Goal: Information Seeking & Learning: Learn about a topic

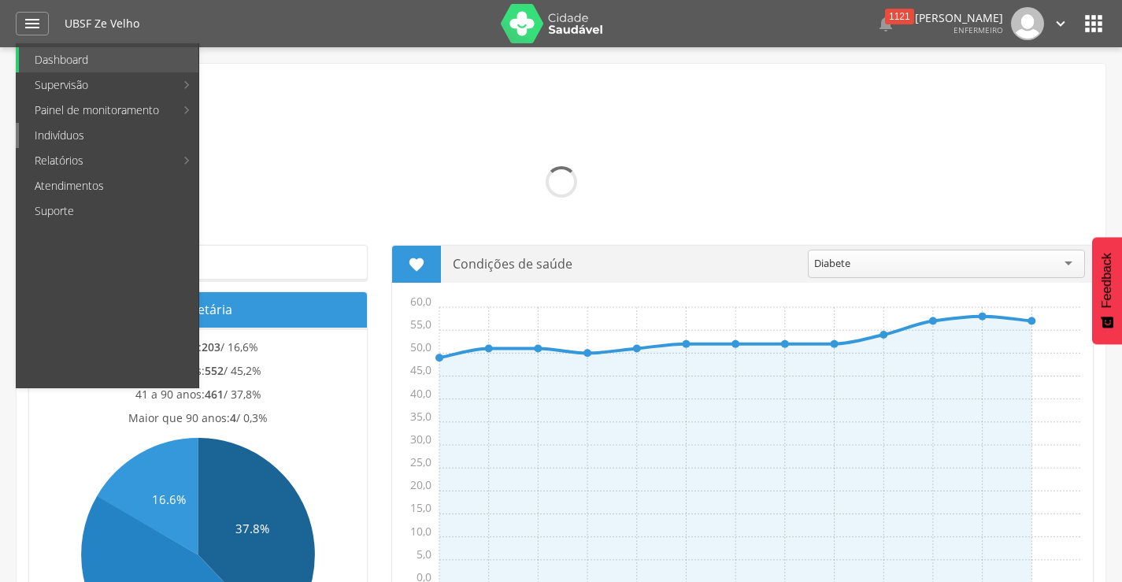
click at [57, 138] on link "Indivíduos" at bounding box center [109, 135] width 180 height 25
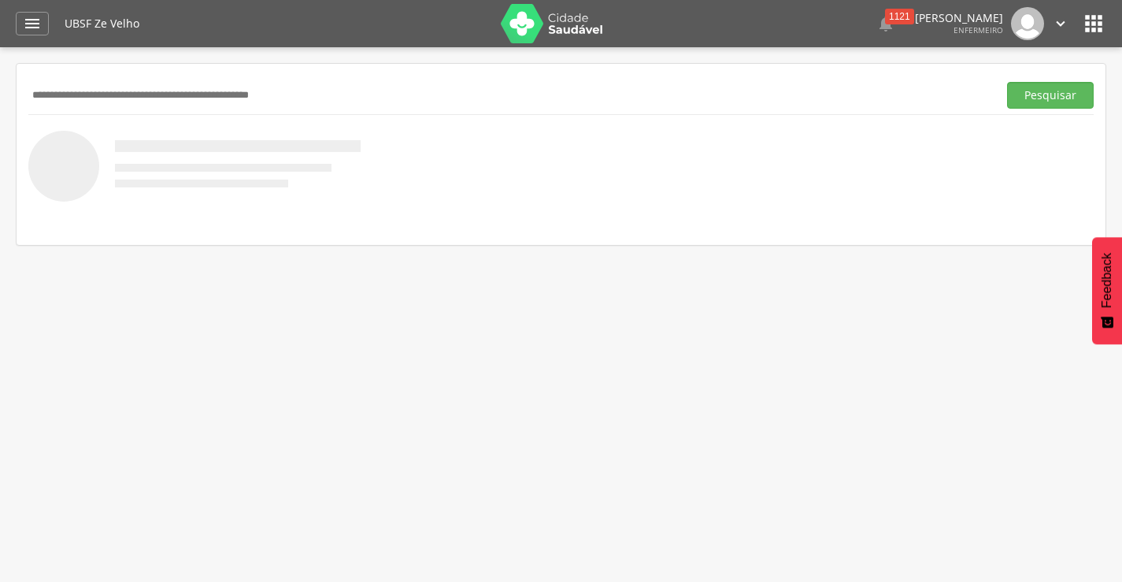
click at [153, 92] on input "text" at bounding box center [509, 95] width 963 height 27
type input "*"
click at [1007, 82] on button "Pesquisar" at bounding box center [1050, 95] width 87 height 27
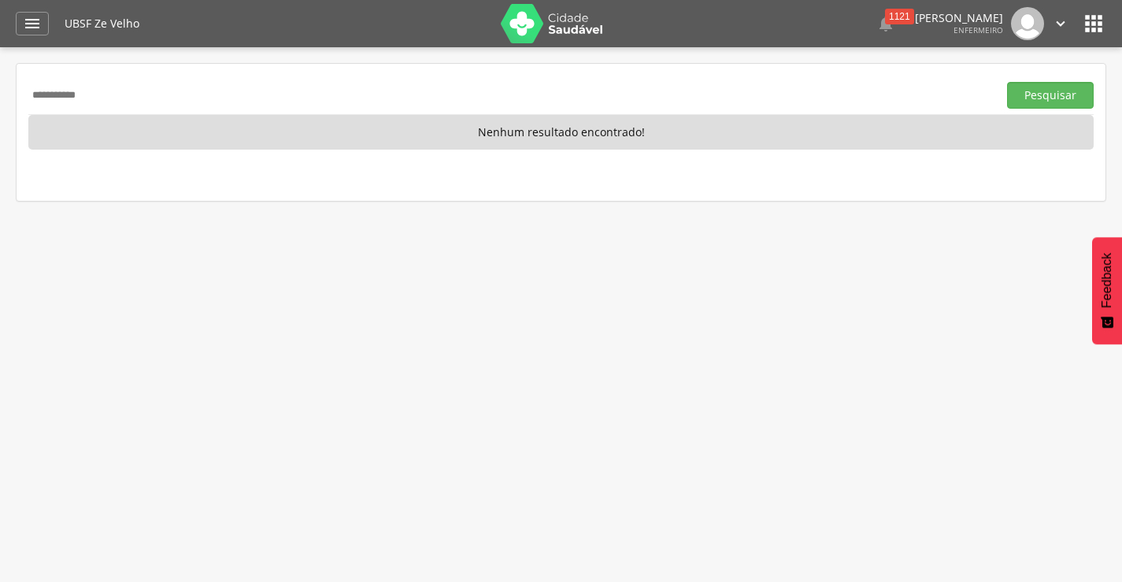
drag, startPoint x: 129, startPoint y: 94, endPoint x: 13, endPoint y: 94, distance: 116.5
click at [13, 94] on div " Supervisão  Distritos  Ubs Coordenador: - Queimadas / PB Intervalo de Tempo…" at bounding box center [561, 338] width 1122 height 582
type input "**********"
click at [1007, 82] on button "Pesquisar" at bounding box center [1050, 95] width 87 height 27
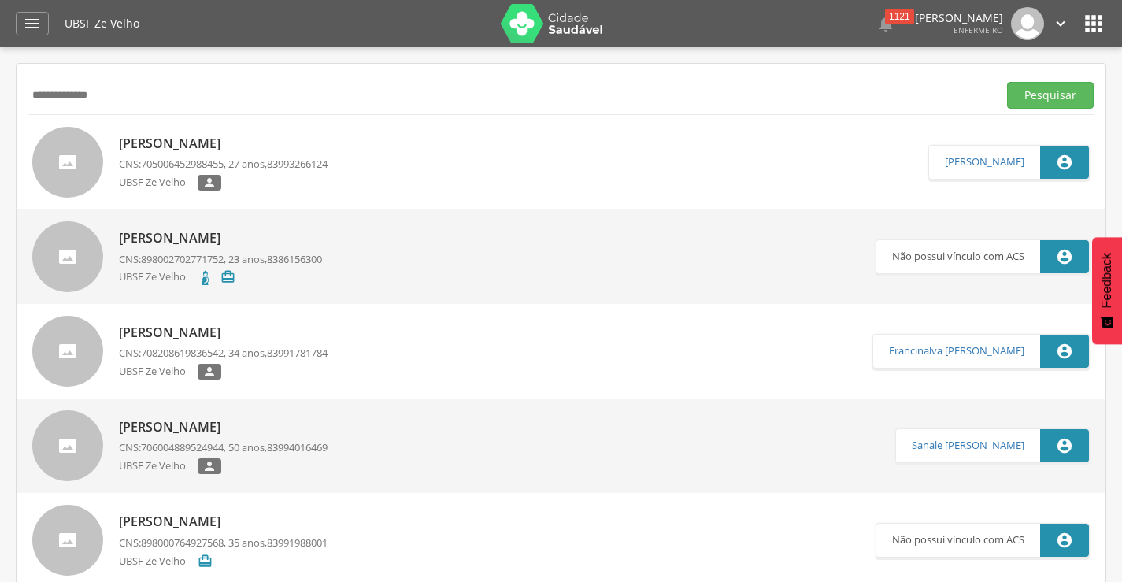
click at [260, 143] on p "[PERSON_NAME]" at bounding box center [223, 144] width 209 height 18
type input "**********"
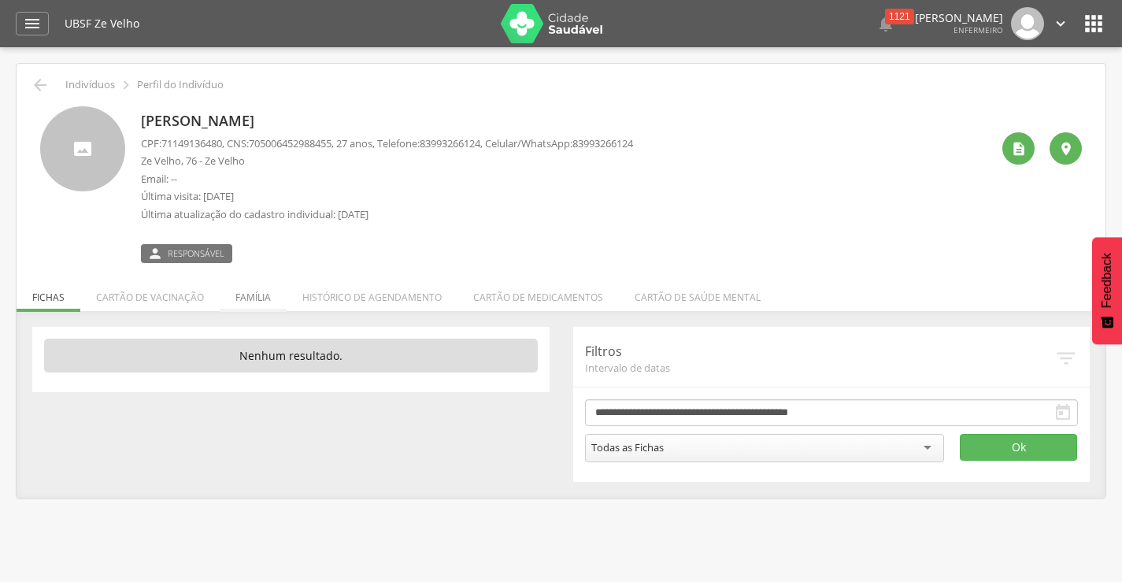
click at [257, 299] on li "Família" at bounding box center [253, 293] width 67 height 37
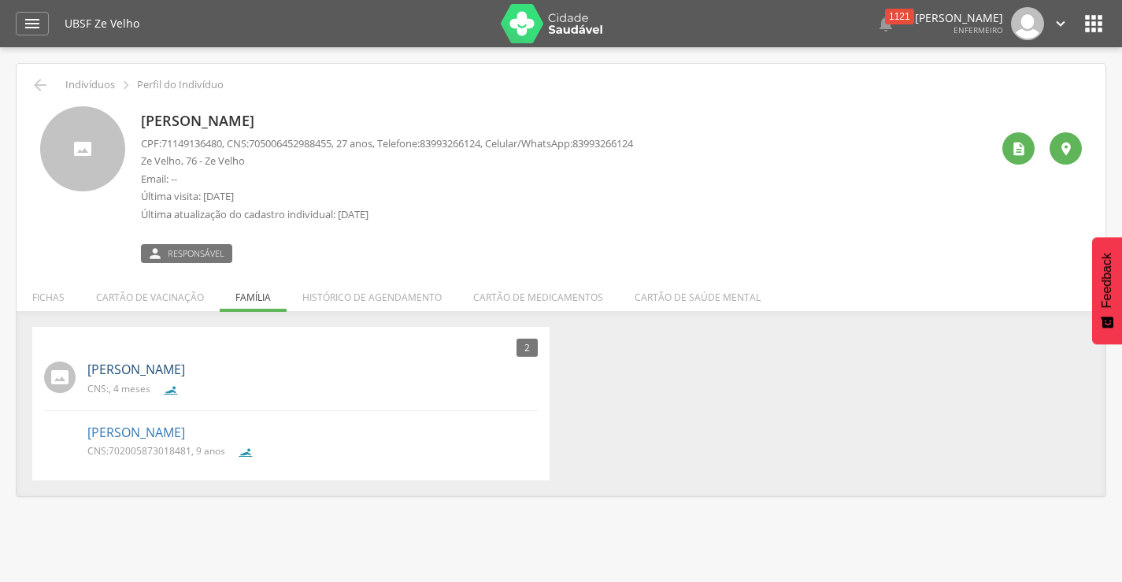
click at [185, 372] on link "[PERSON_NAME]" at bounding box center [136, 370] width 98 height 18
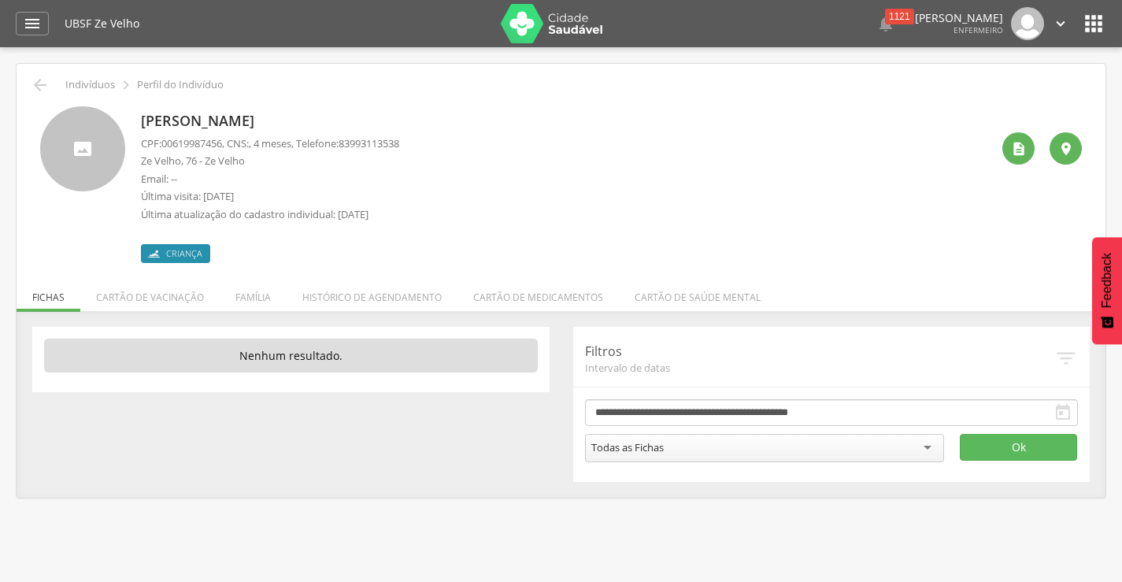
click at [1035, 147] on div " " at bounding box center [1035, 184] width 91 height 157
click at [1032, 148] on div "" at bounding box center [1018, 148] width 32 height 32
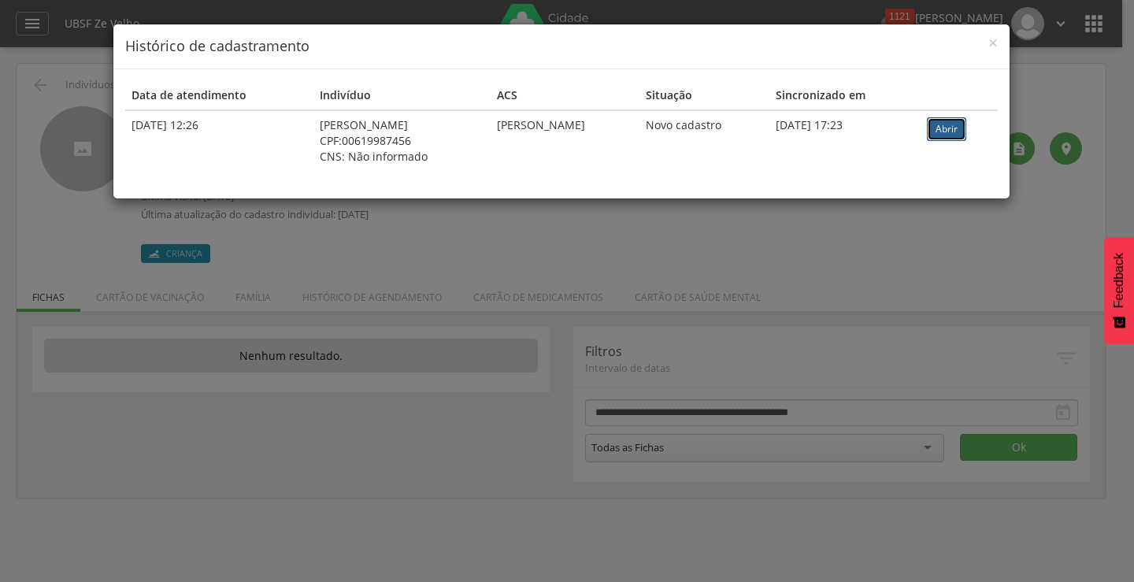
click at [957, 126] on link "Abrir" at bounding box center [946, 129] width 39 height 24
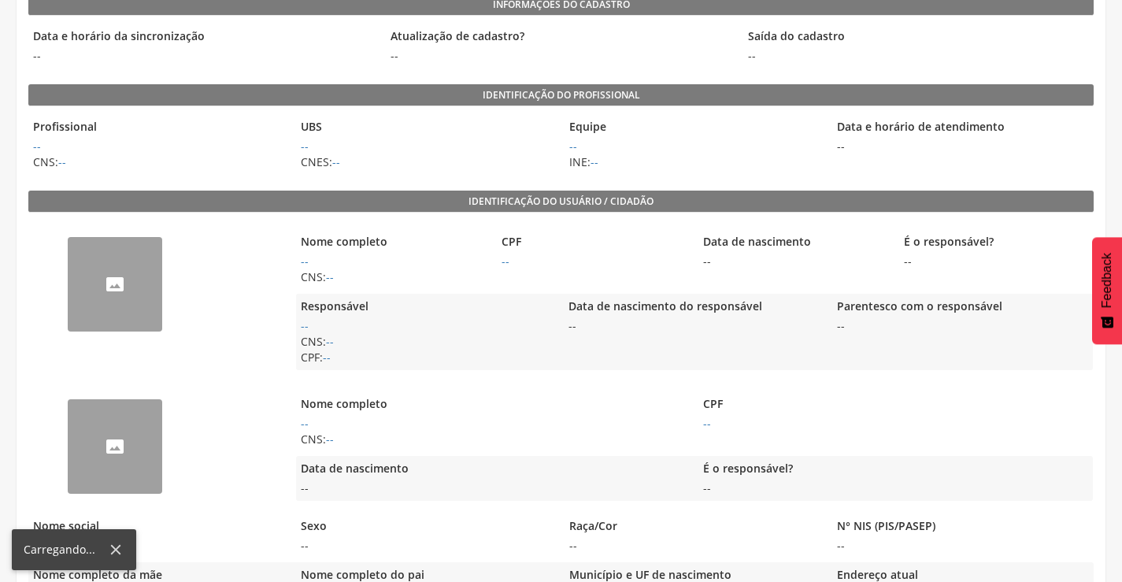
scroll to position [180, 0]
